Goal: Transaction & Acquisition: Purchase product/service

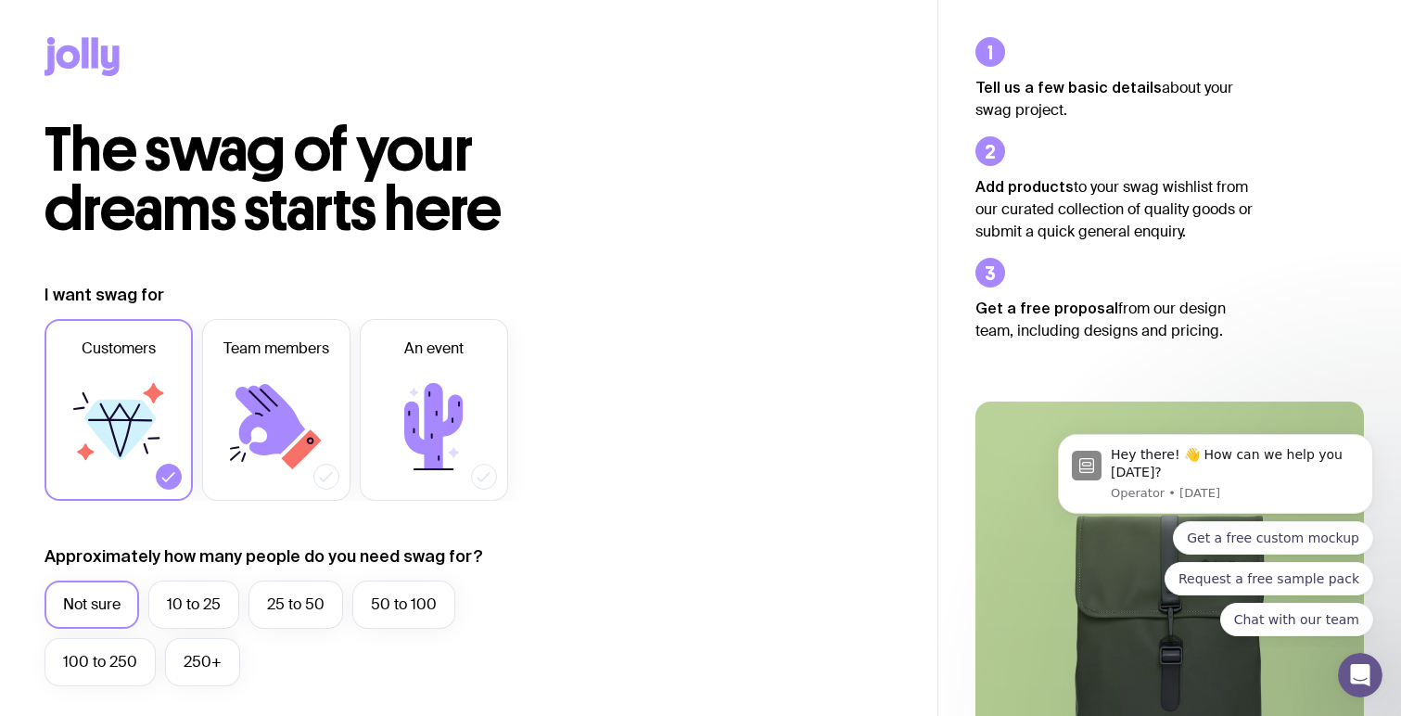
click at [78, 57] on icon at bounding box center [69, 56] width 24 height 23
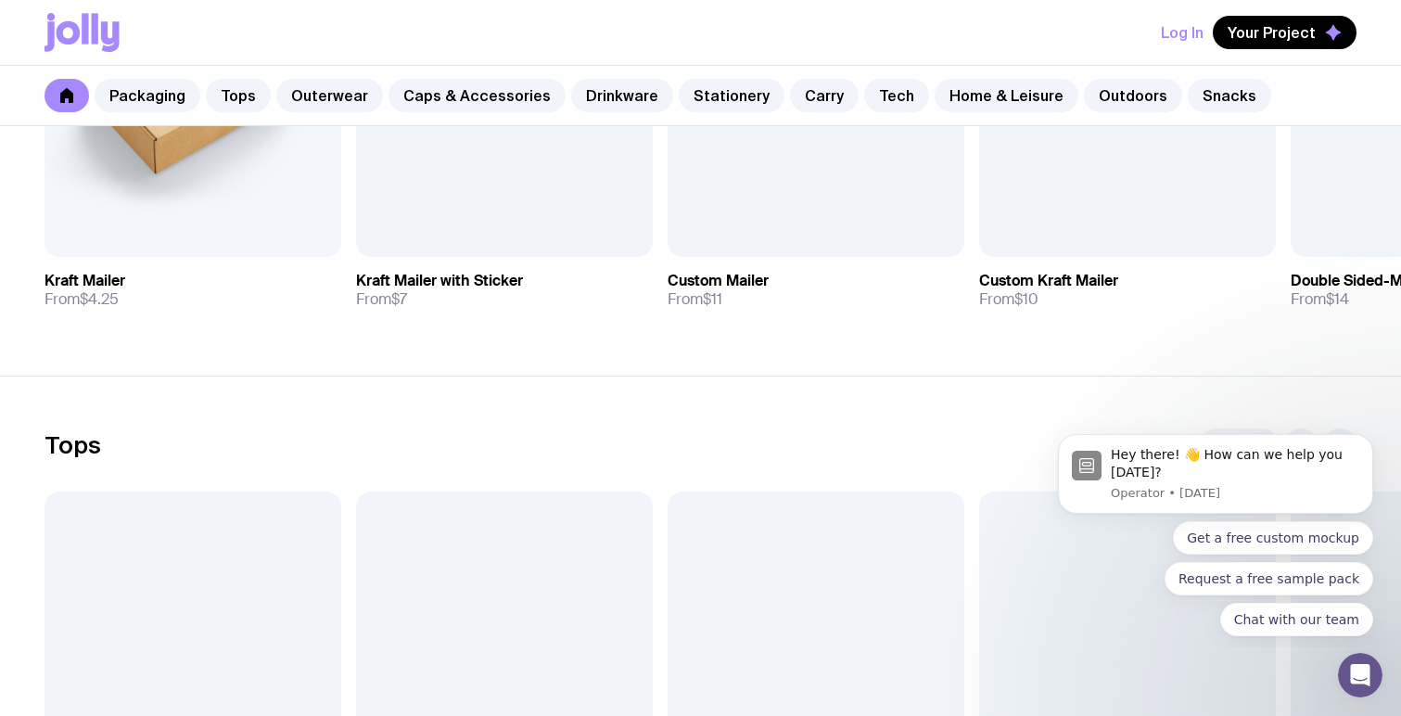
scroll to position [702, 0]
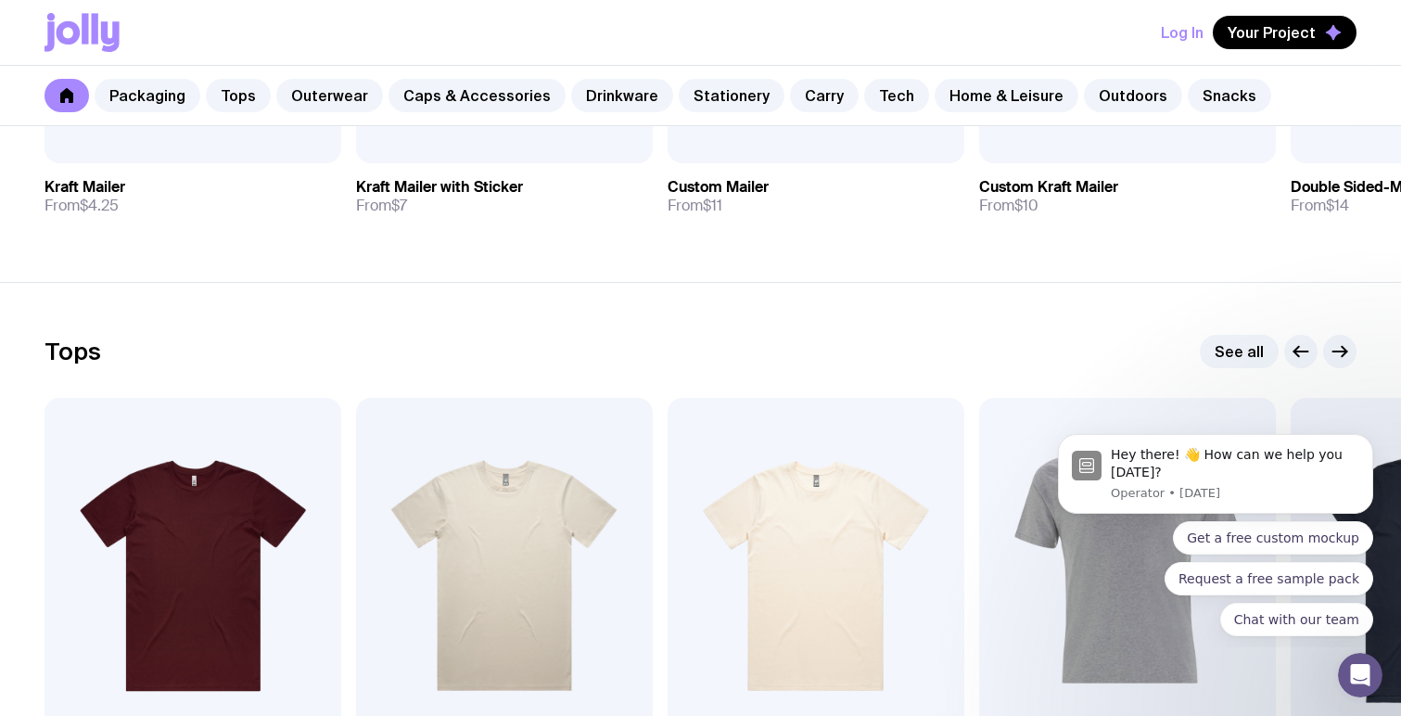
click at [1201, 40] on button "Log In" at bounding box center [1182, 32] width 43 height 33
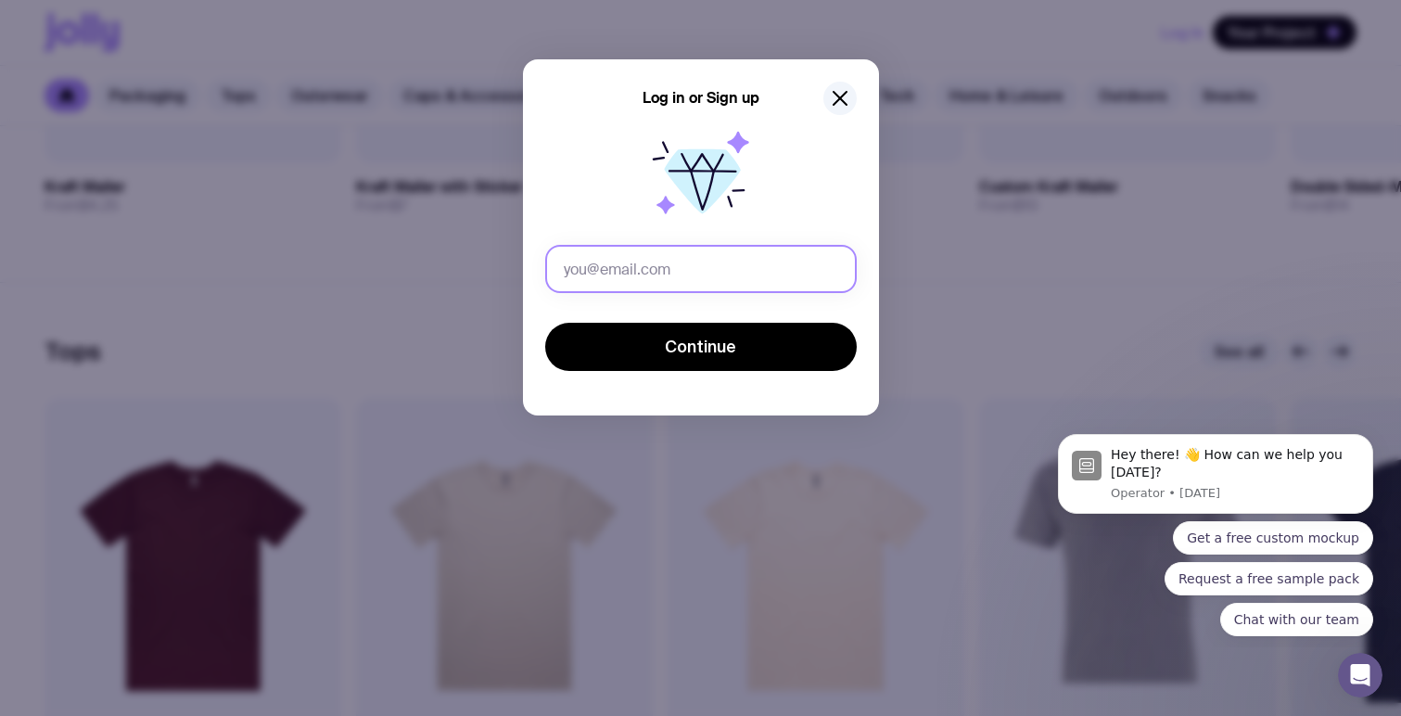
click at [712, 270] on input "text" at bounding box center [701, 269] width 312 height 48
type input "[PERSON_NAME][EMAIL_ADDRESS][PERSON_NAME][DOMAIN_NAME]"
click at [545, 323] on button "Continue" at bounding box center [701, 347] width 312 height 48
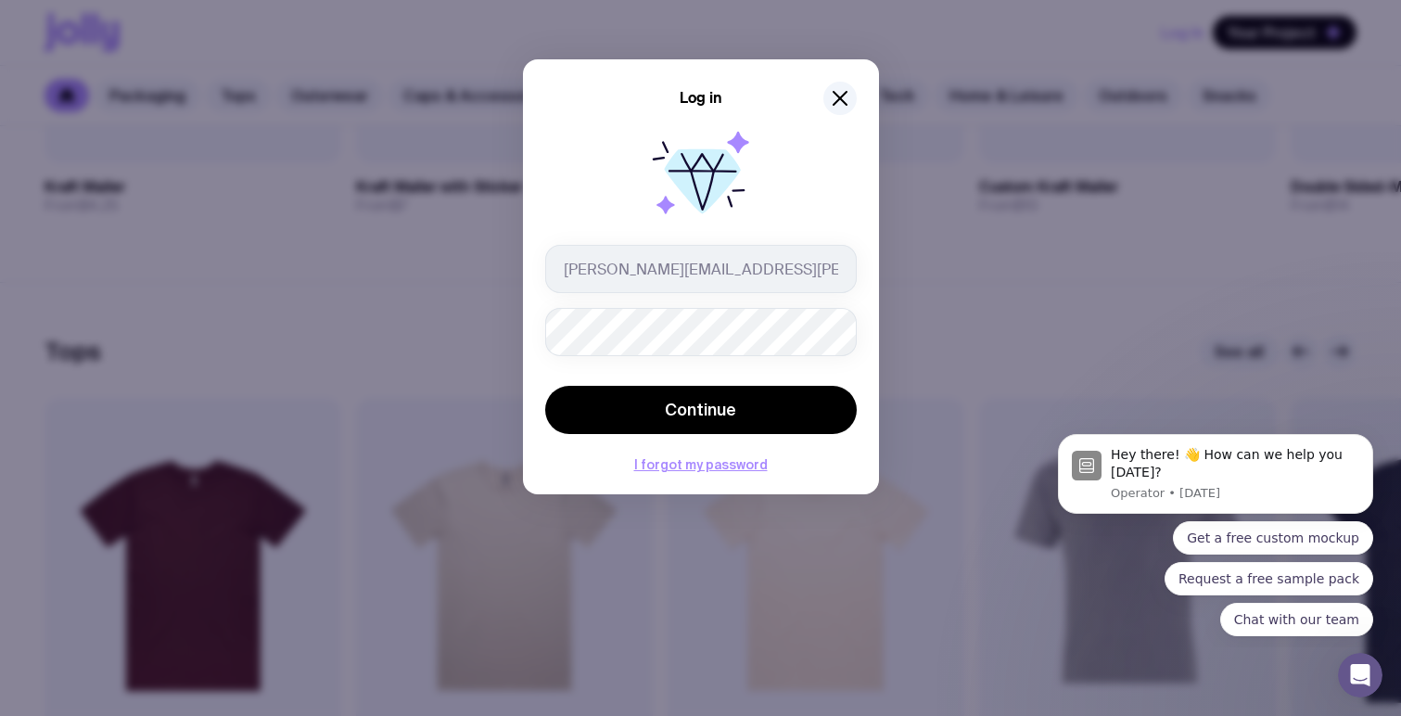
click at [545, 386] on button "Continue" at bounding box center [701, 410] width 312 height 48
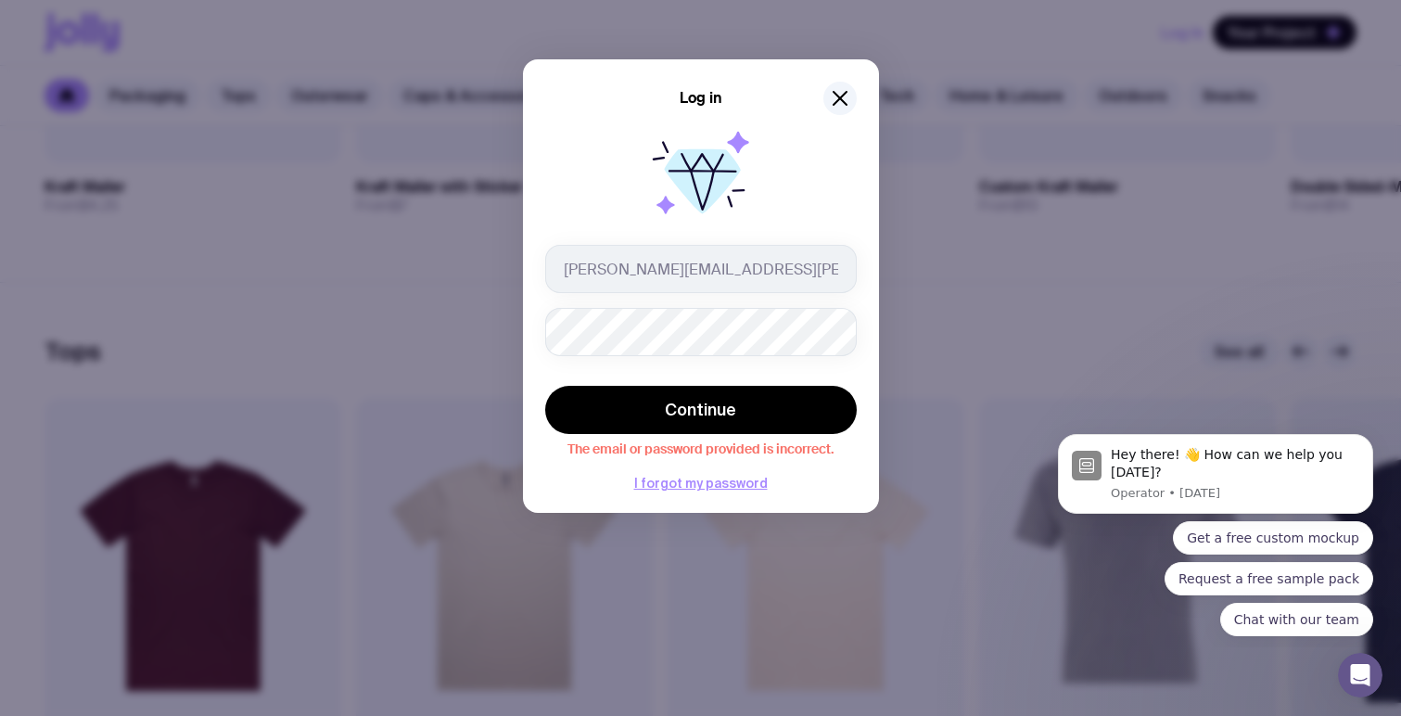
click at [864, 364] on div "Log in jeniffer.barros@staffbase.com Continue The email or password provided is…" at bounding box center [701, 285] width 356 height 453
drag, startPoint x: 869, startPoint y: 363, endPoint x: 840, endPoint y: 360, distance: 29.0
click at [868, 363] on div "Log in jeniffer.barros@staffbase.com Continue The email or password provided is…" at bounding box center [701, 285] width 356 height 453
click at [408, 309] on div "Log in jeniffer.barros@staffbase.com Continue The email or password provided is…" at bounding box center [700, 358] width 1401 height 716
click at [868, 335] on div "Log in jeniffer.barros@staffbase.com Continue The email or password provided is…" at bounding box center [701, 285] width 356 height 453
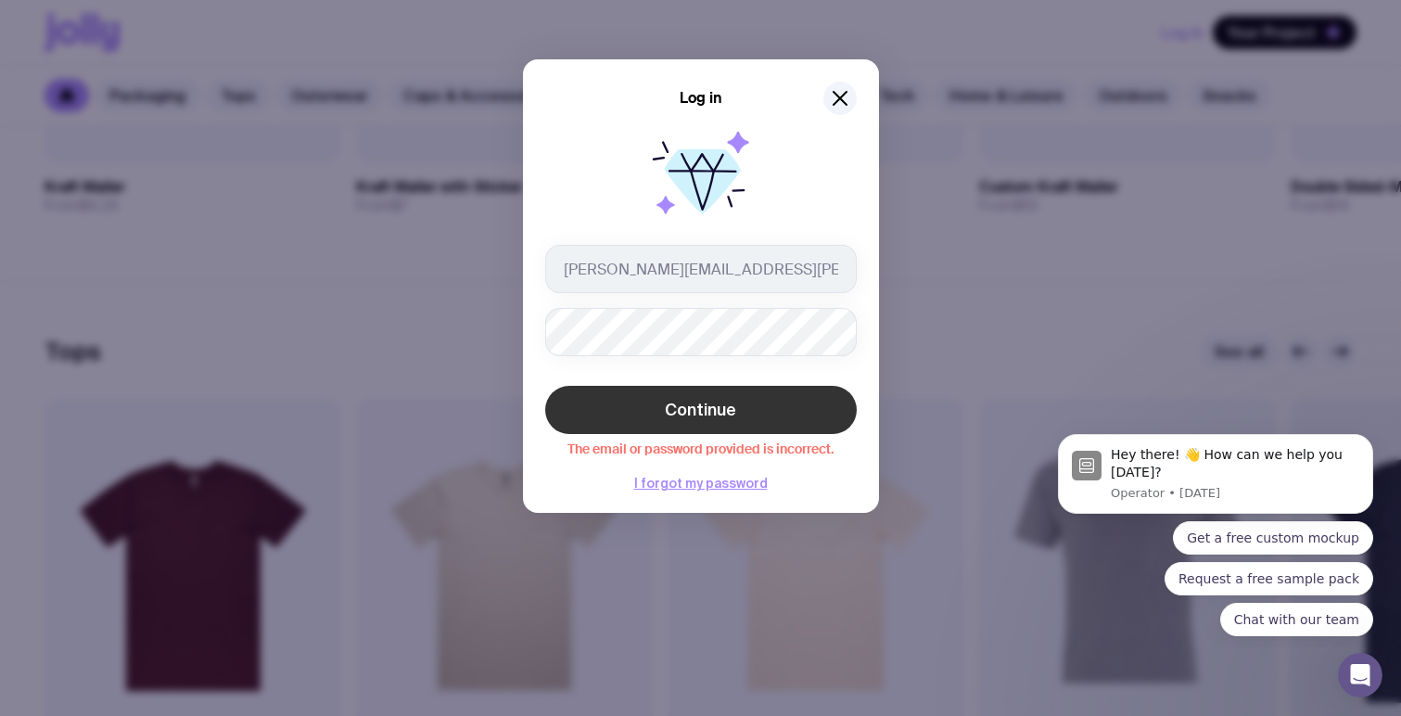
click at [758, 420] on button "Continue" at bounding box center [701, 410] width 312 height 48
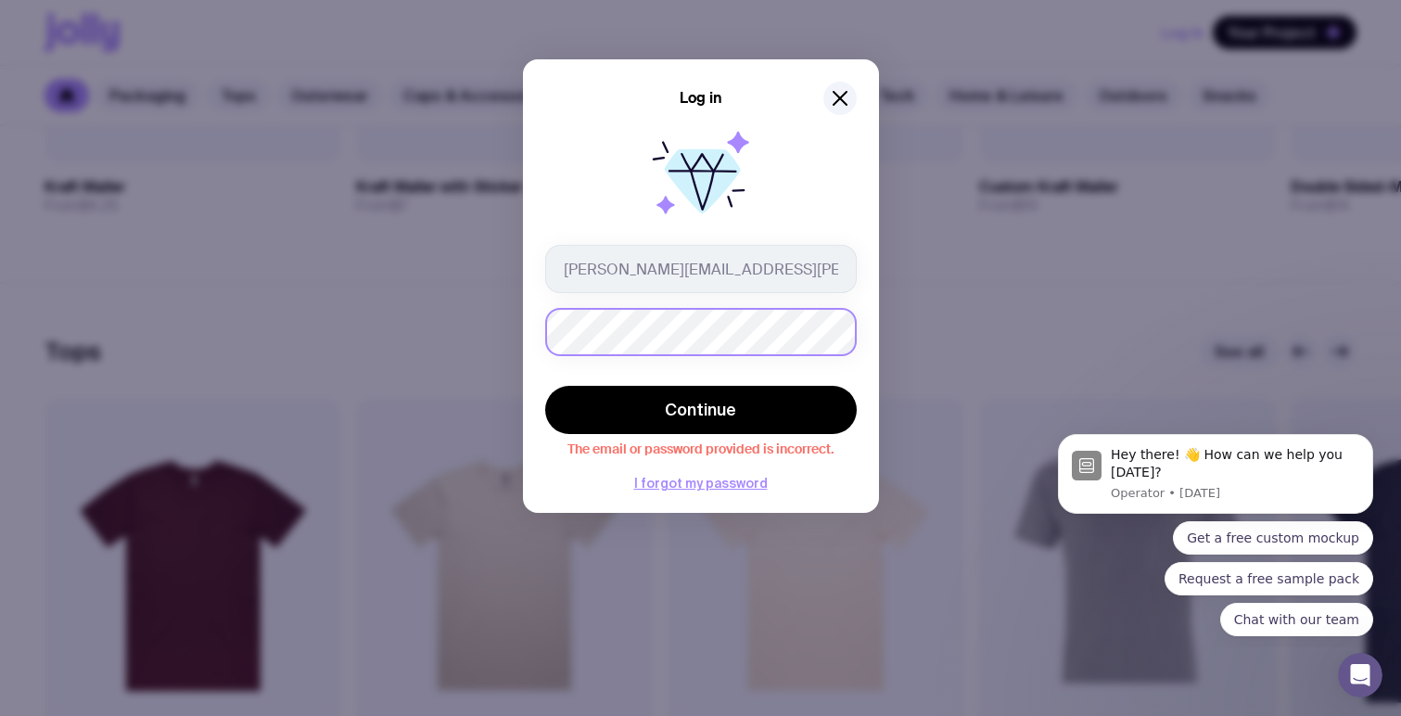
click at [422, 329] on div "Log in jeniffer.barros@staffbase.com Continue The email or password provided is…" at bounding box center [700, 358] width 1401 height 716
click at [545, 386] on button "Continue" at bounding box center [701, 410] width 312 height 48
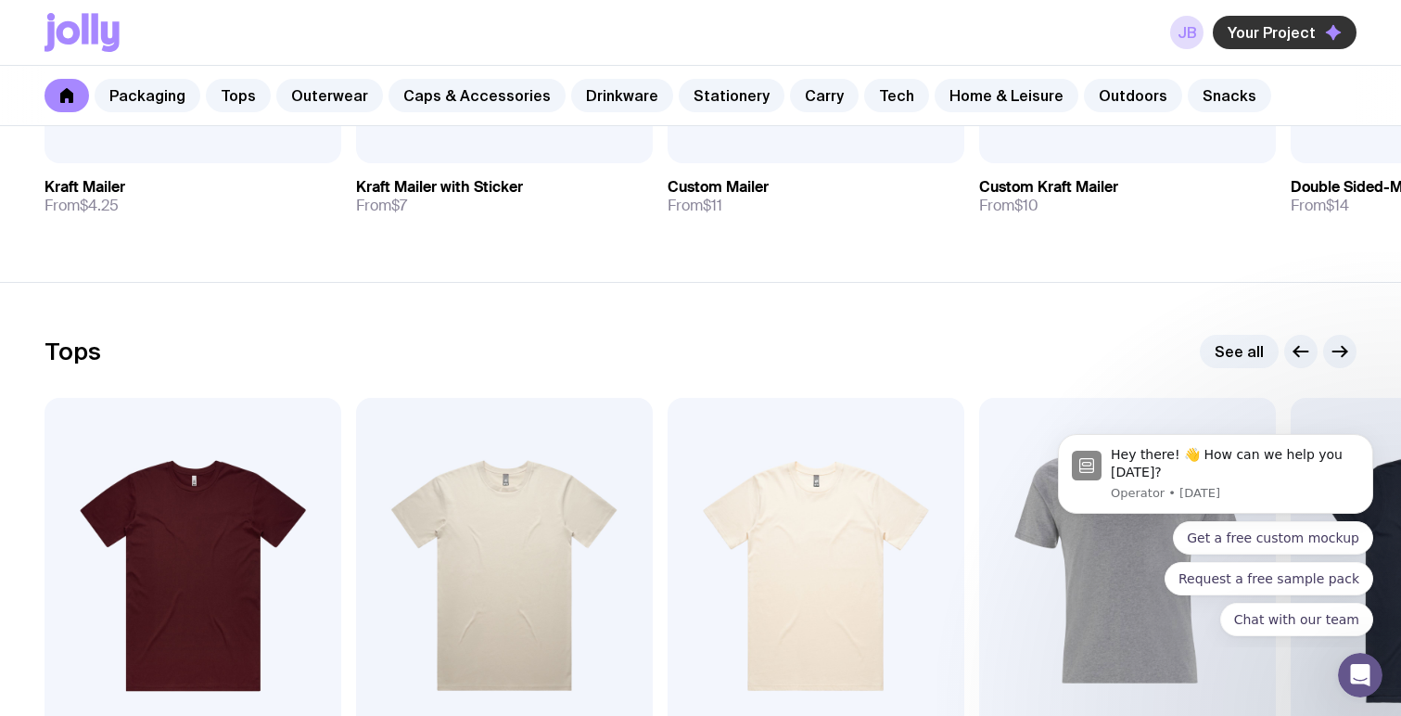
click at [1275, 24] on span "Your Project" at bounding box center [1272, 32] width 88 height 19
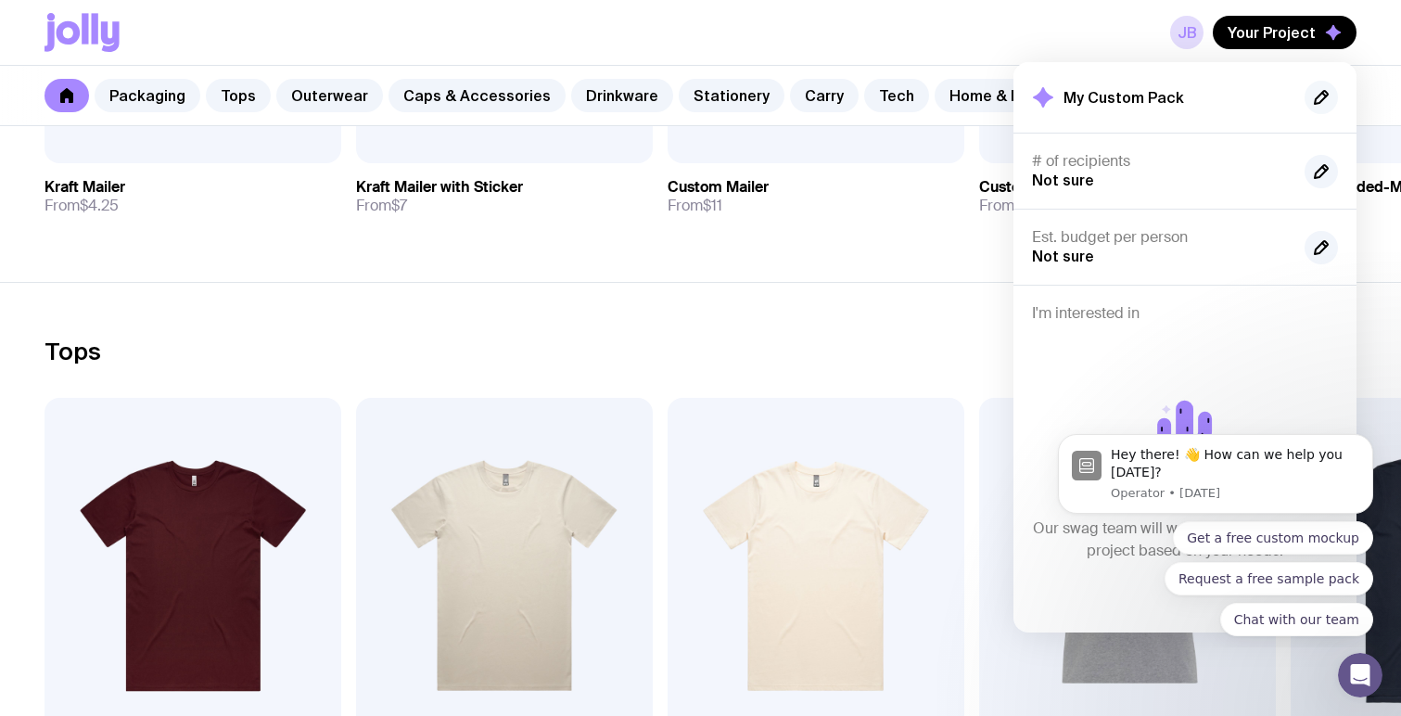
drag, startPoint x: 1339, startPoint y: 96, endPoint x: 1329, endPoint y: 101, distance: 11.2
click at [1334, 98] on div "My Custom Pack" at bounding box center [1184, 97] width 343 height 70
click at [1329, 100] on icon "button" at bounding box center [1321, 97] width 22 height 22
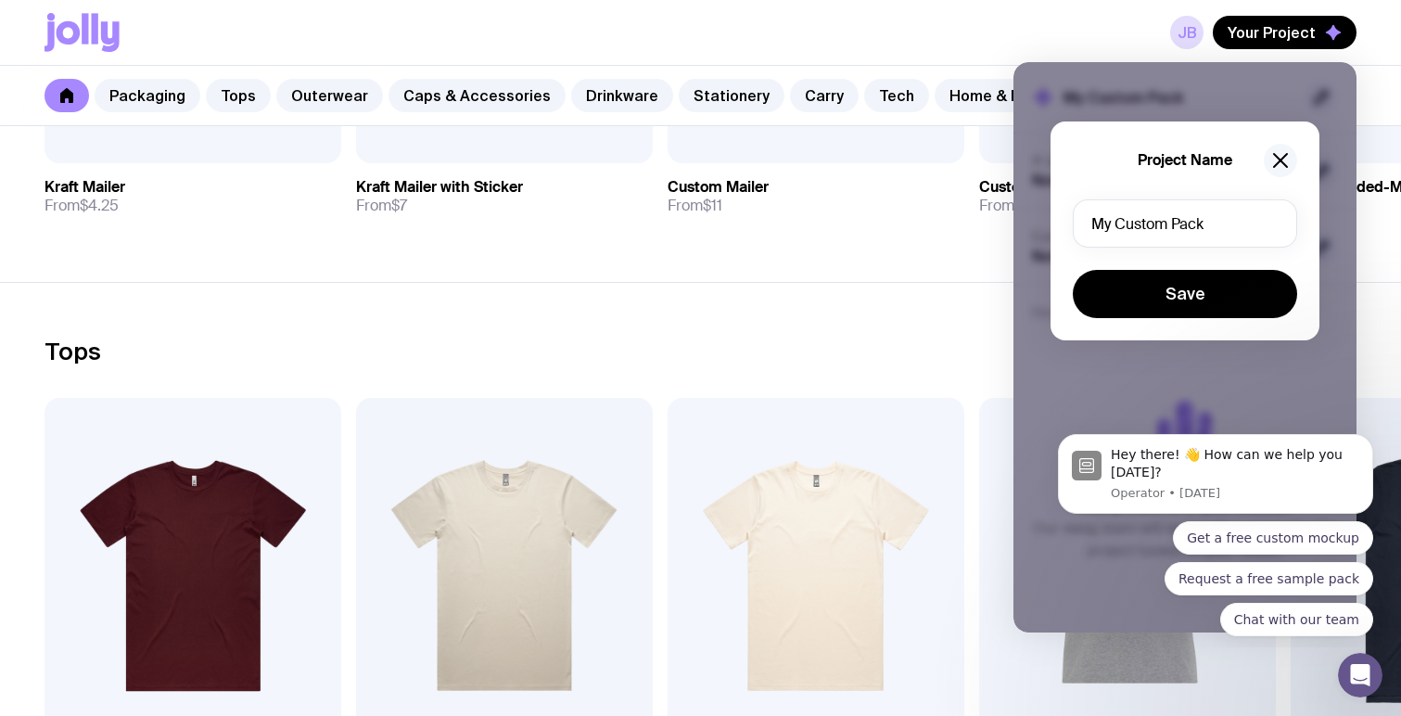
click at [1286, 149] on icon "button" at bounding box center [1280, 160] width 22 height 22
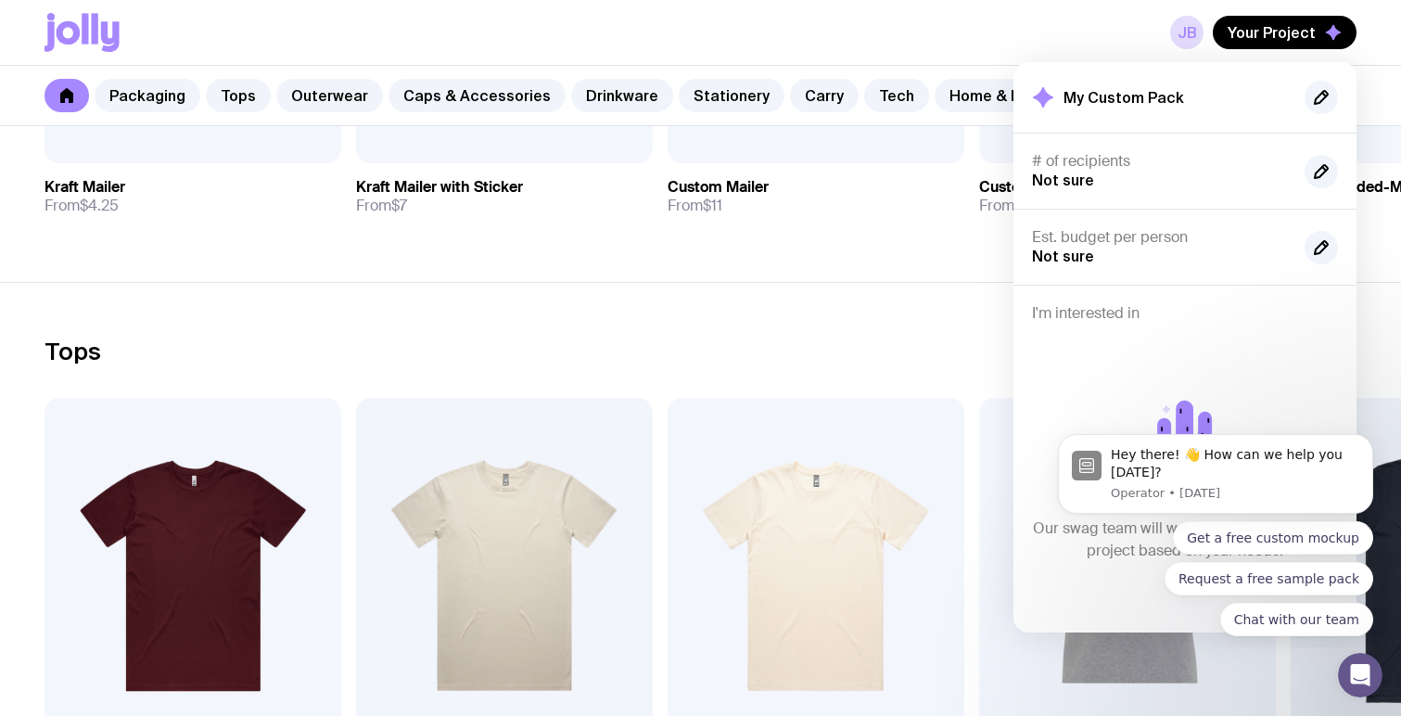
click at [1128, 172] on div "# of recipients Not sure" at bounding box center [1161, 171] width 258 height 38
click at [1232, 437] on div "Hey there! 👋 How can we help you today? Operator • 5d ago" at bounding box center [1215, 474] width 315 height 80
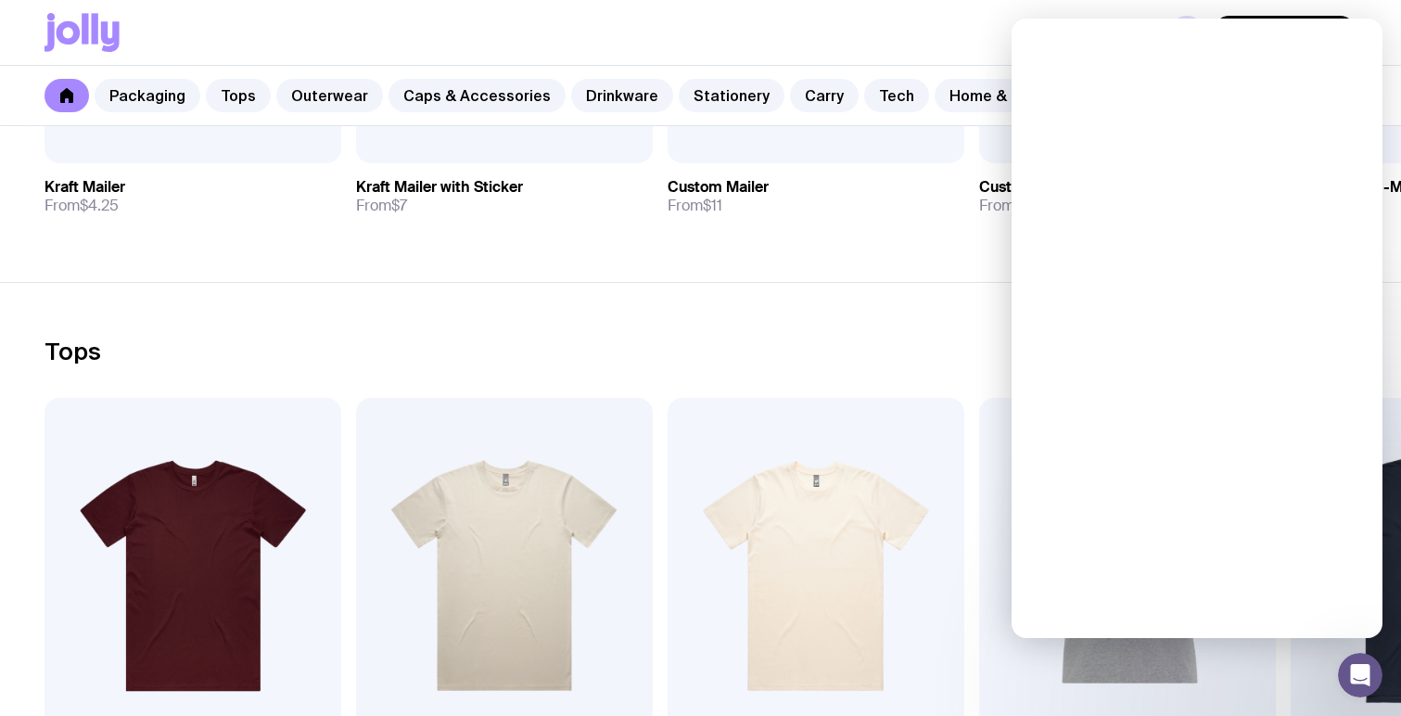
scroll to position [0, 0]
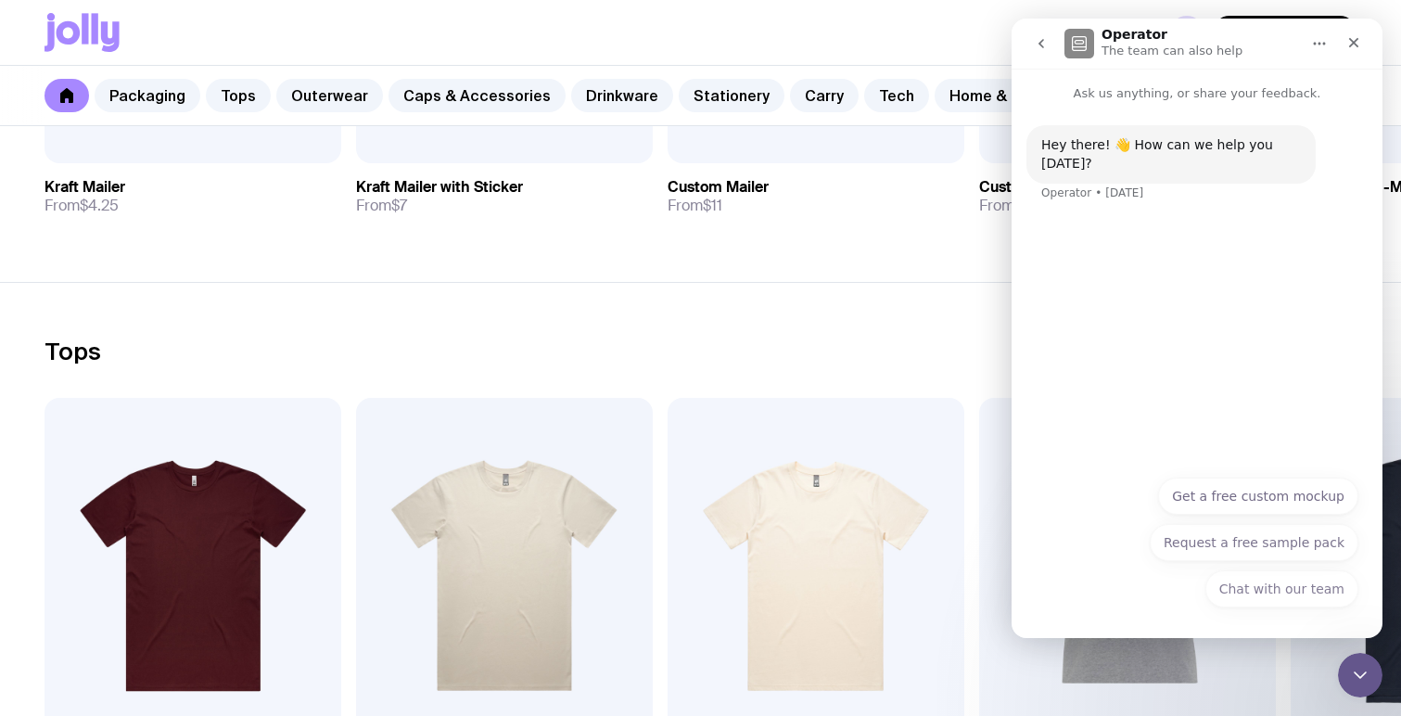
click at [939, 57] on div "JB Your Project My Custom Pack # of recipients Not sure Est. budget per person …" at bounding box center [701, 32] width 1312 height 65
click at [1050, 34] on button "go back" at bounding box center [1041, 43] width 35 height 35
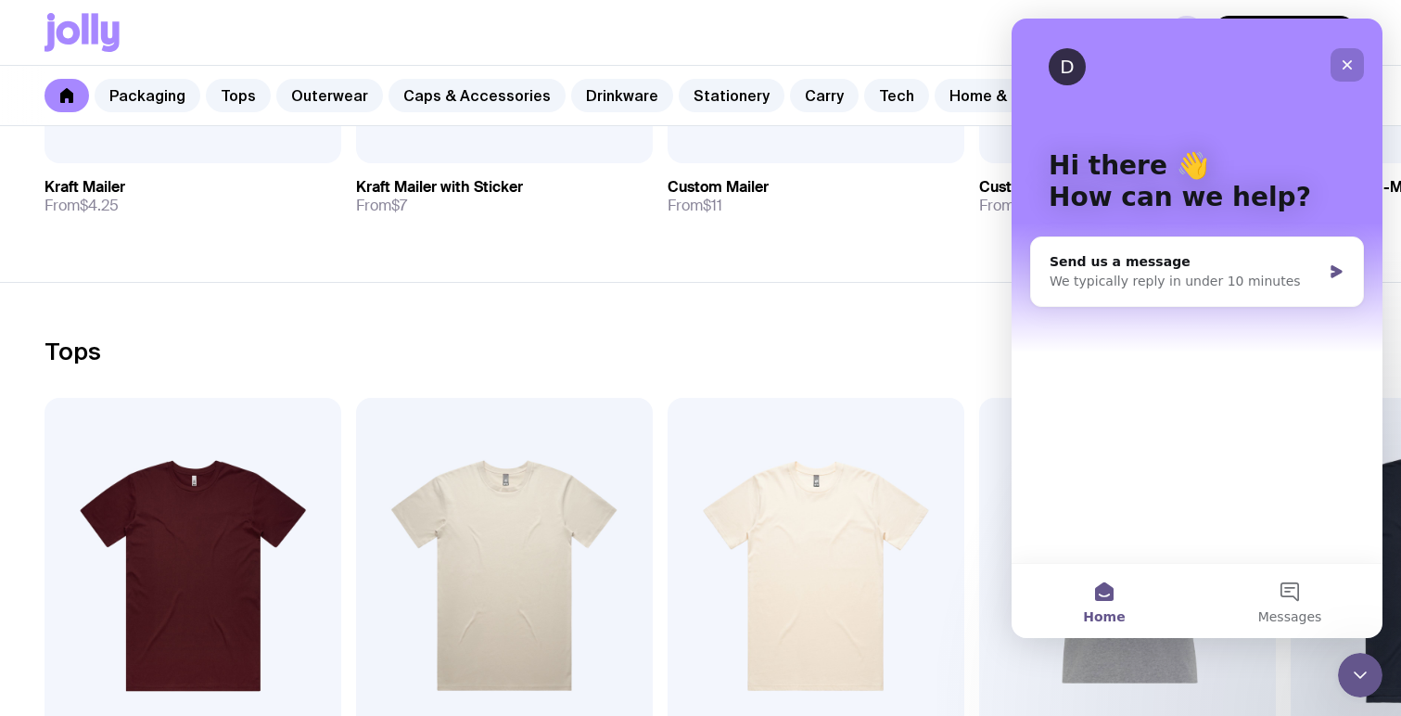
click at [1351, 57] on icon "Close" at bounding box center [1347, 64] width 15 height 15
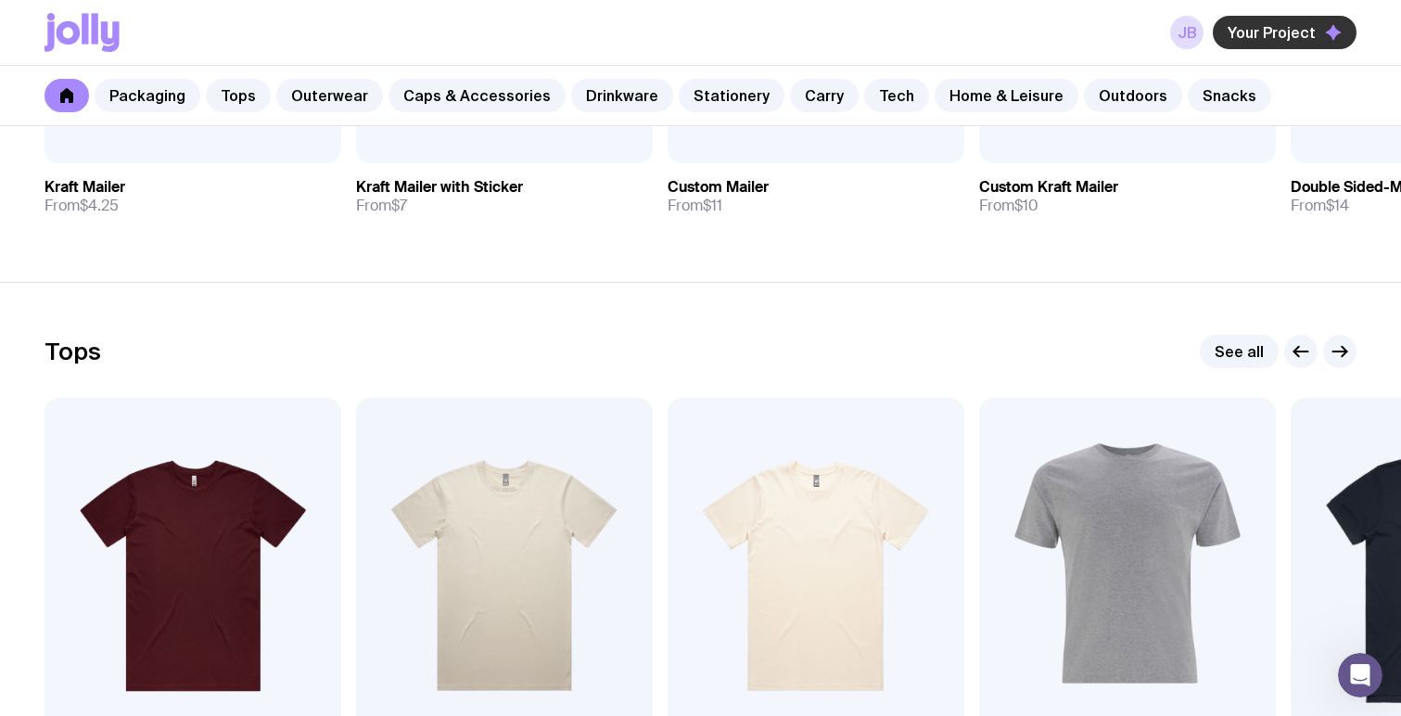
click at [1298, 14] on div "JB Your Project" at bounding box center [701, 32] width 1312 height 65
click at [1288, 26] on span "Your Project" at bounding box center [1272, 32] width 88 height 19
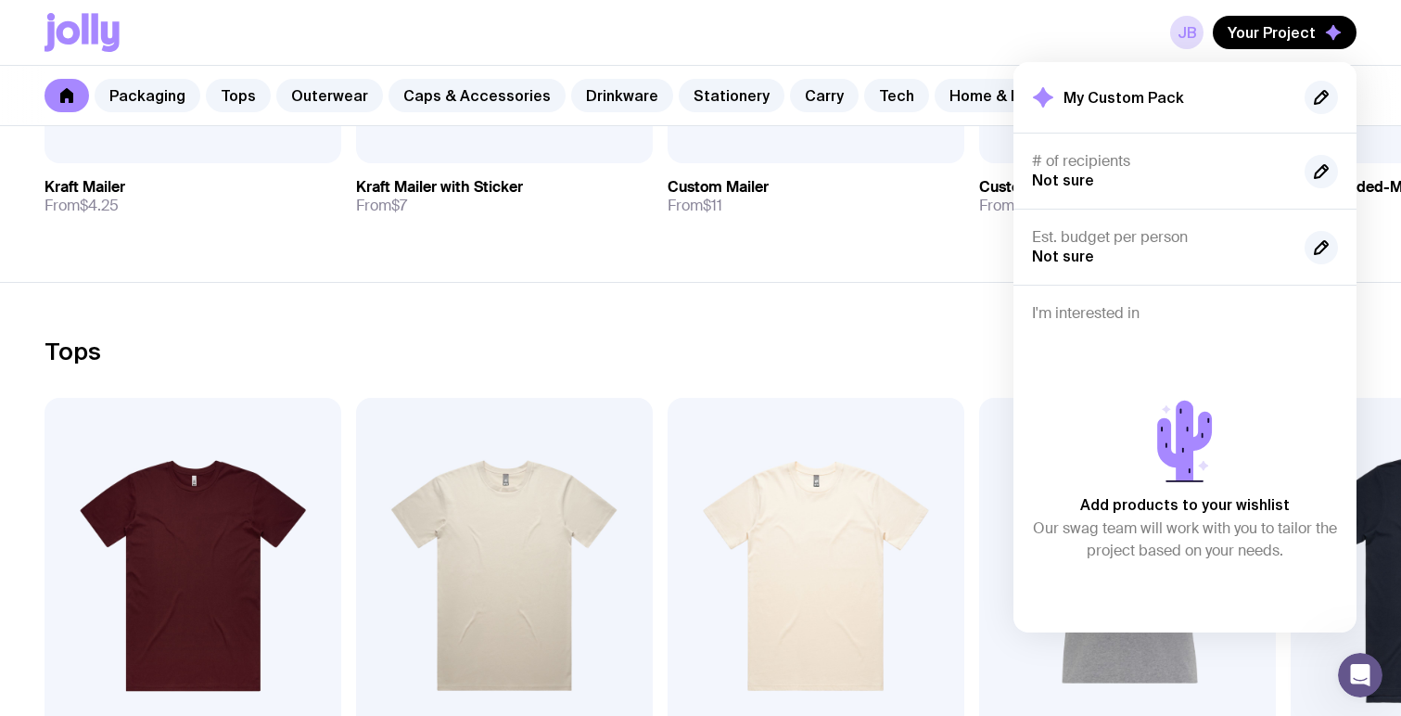
click at [77, 43] on icon at bounding box center [82, 32] width 75 height 39
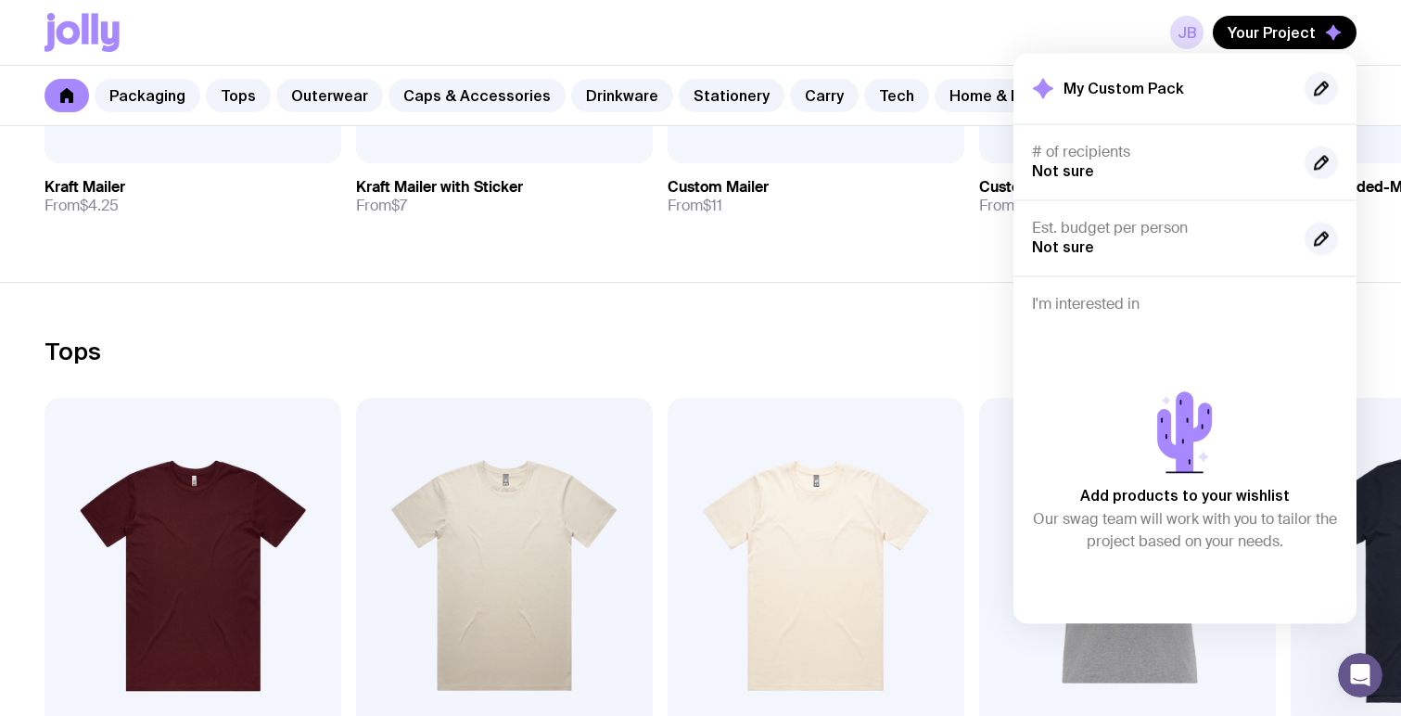
click at [79, 37] on icon at bounding box center [69, 32] width 24 height 23
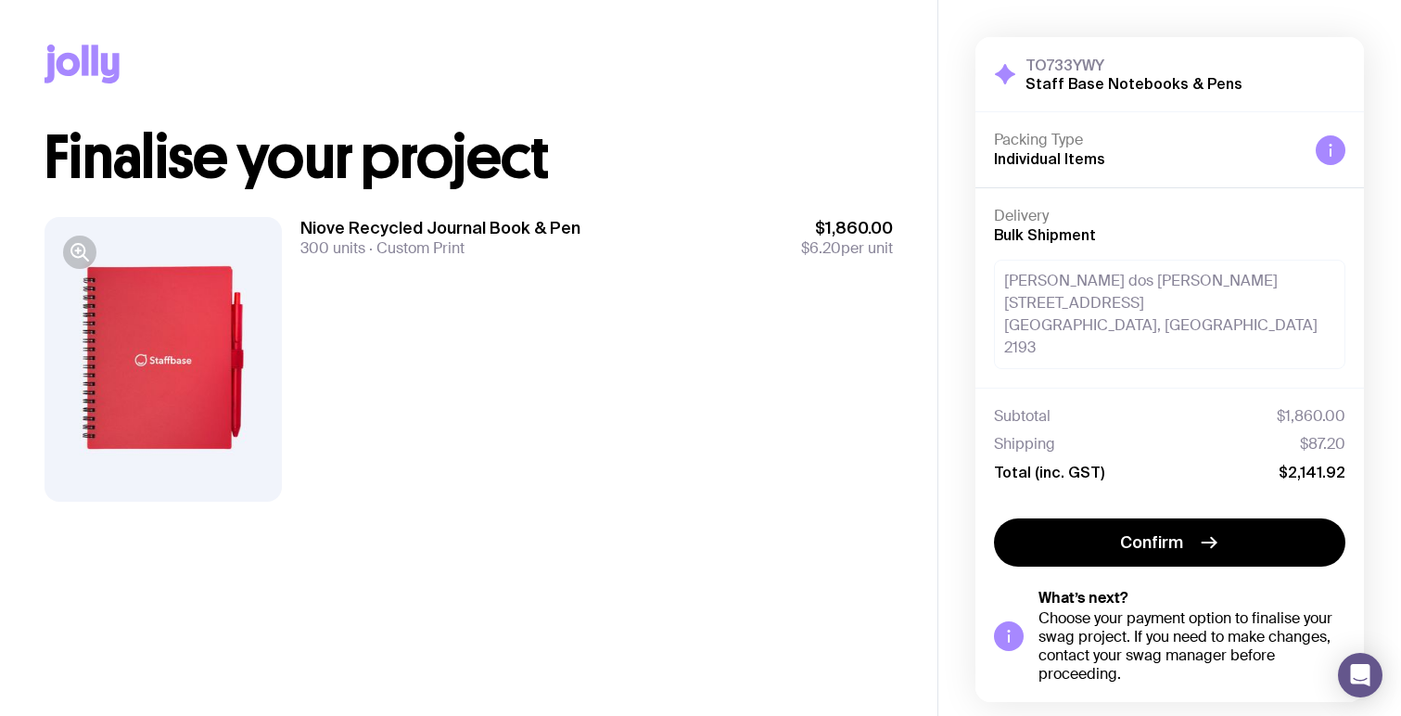
scroll to position [56, 0]
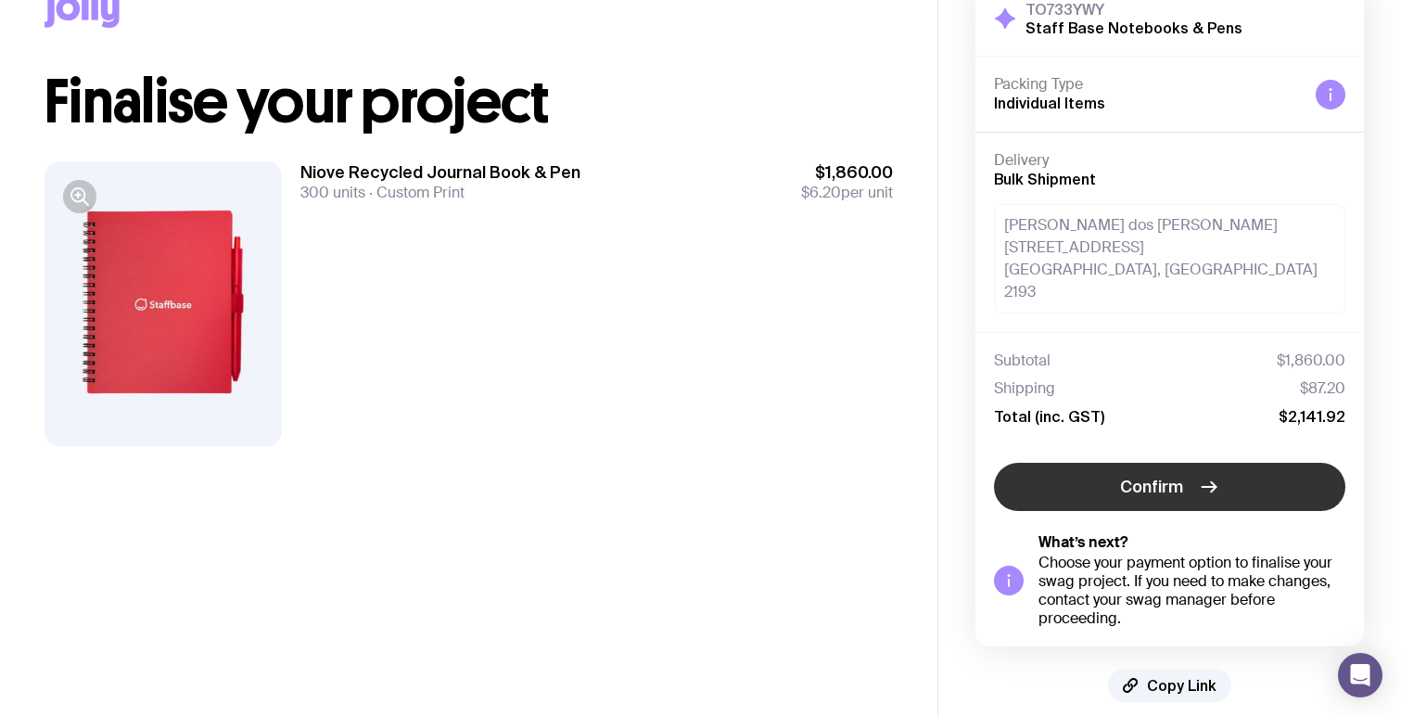
click at [1208, 476] on icon "button" at bounding box center [1209, 487] width 22 height 22
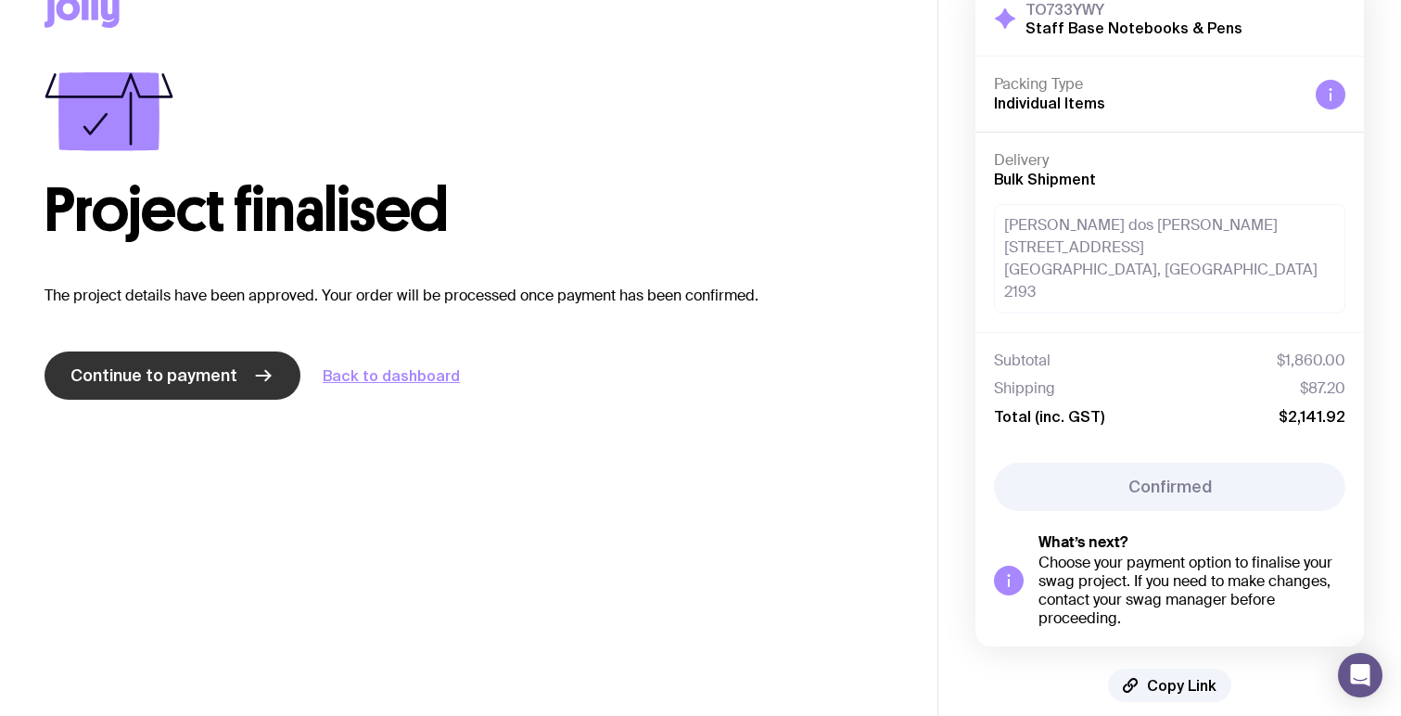
click at [222, 379] on span "Continue to payment" at bounding box center [153, 375] width 167 height 22
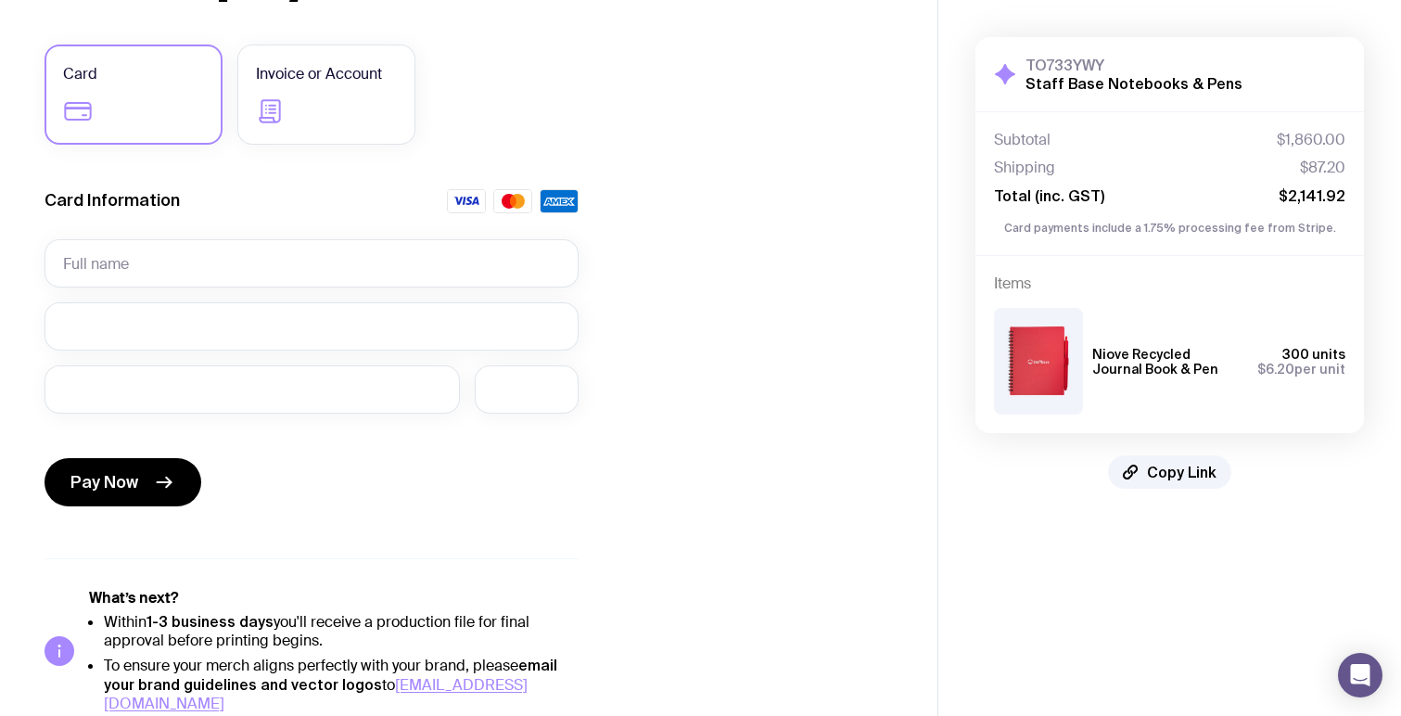
scroll to position [201, 0]
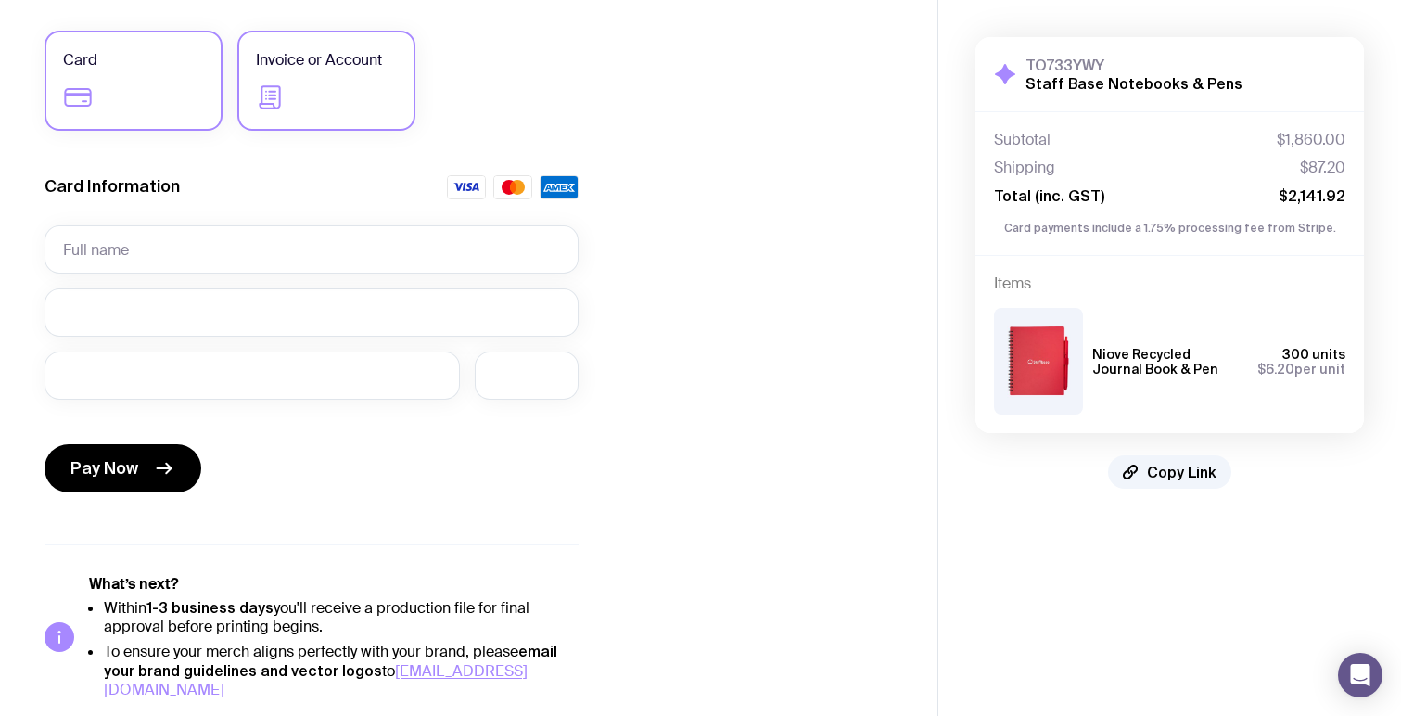
click at [325, 74] on label "Invoice or Account" at bounding box center [326, 81] width 178 height 100
click at [0, 0] on input "Invoice or Account" at bounding box center [0, 0] width 0 height 0
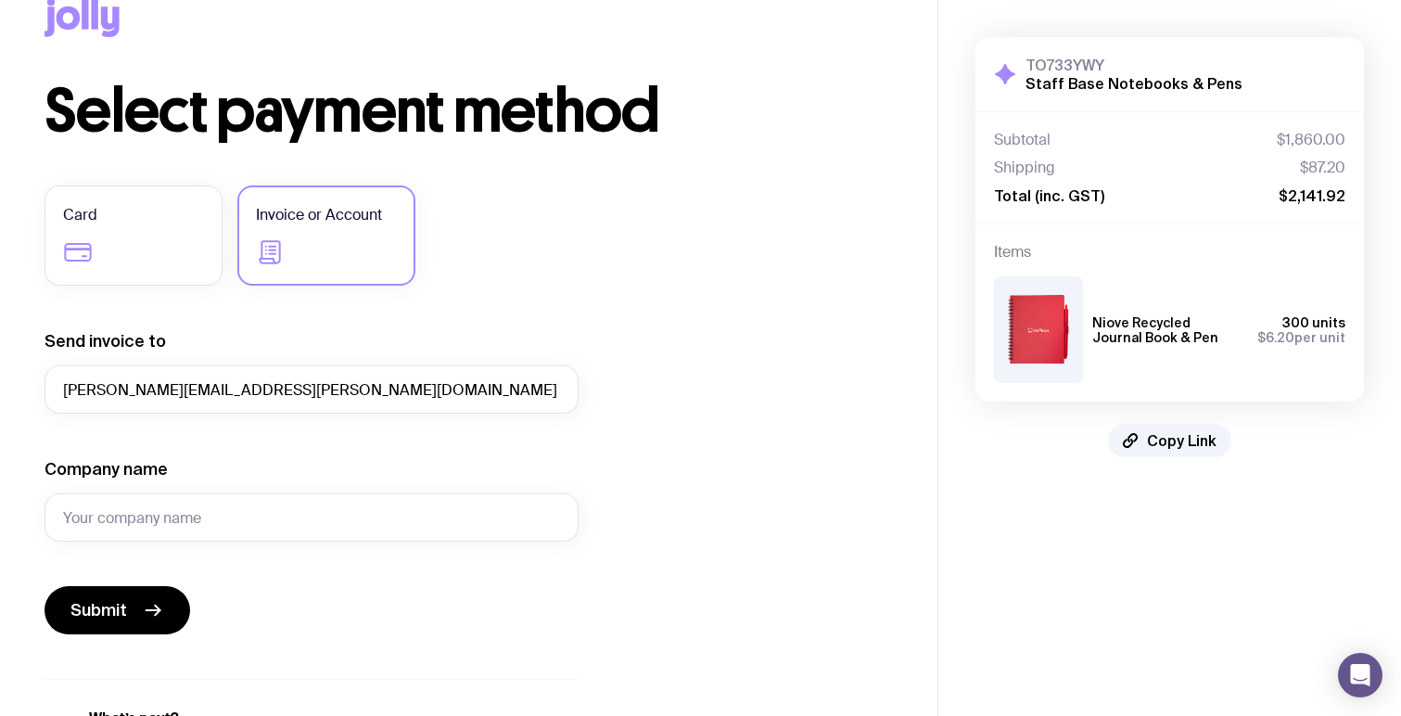
scroll to position [0, 0]
